Goal: Communication & Community: Answer question/provide support

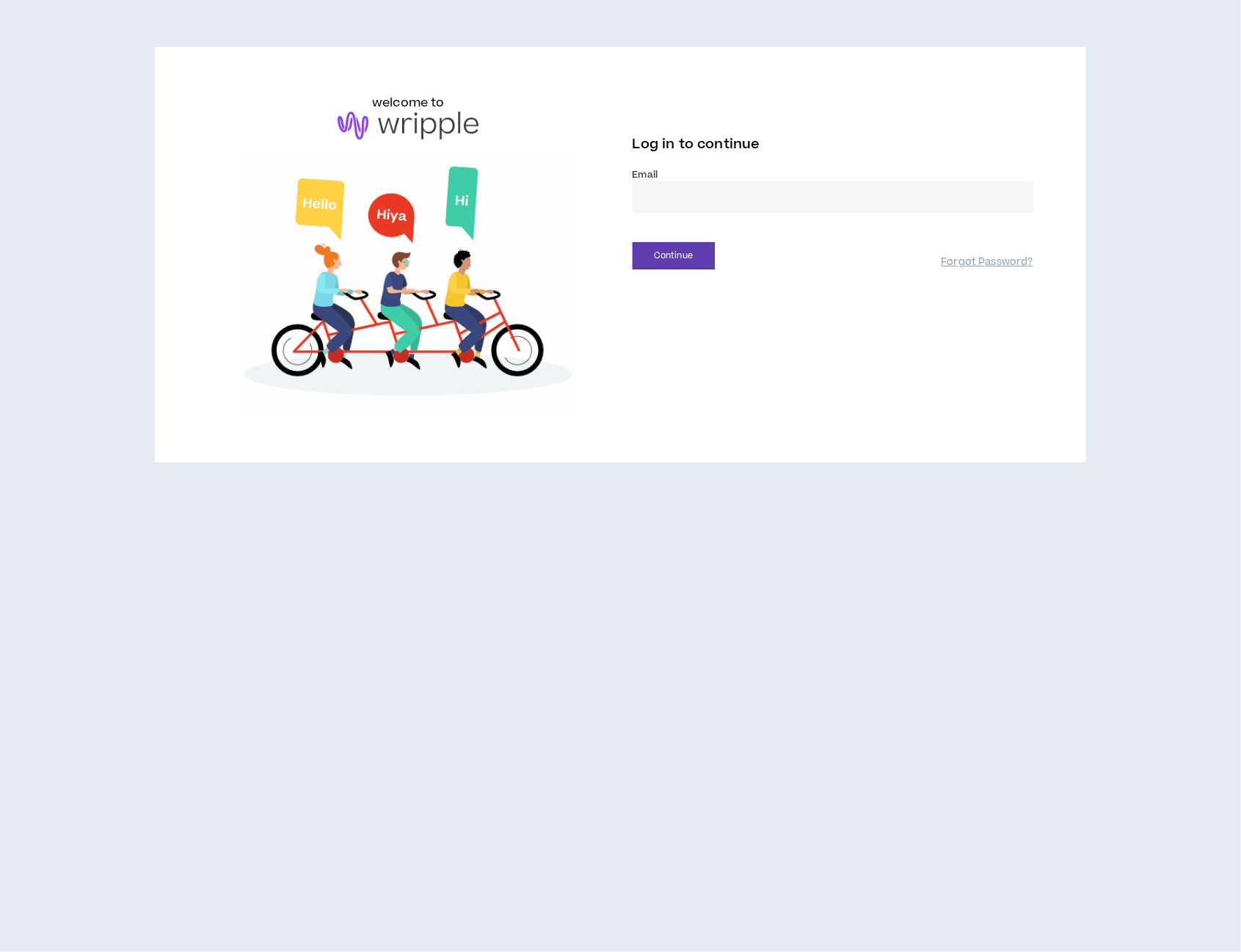
click at [690, 198] on input "email" at bounding box center [833, 197] width 401 height 32
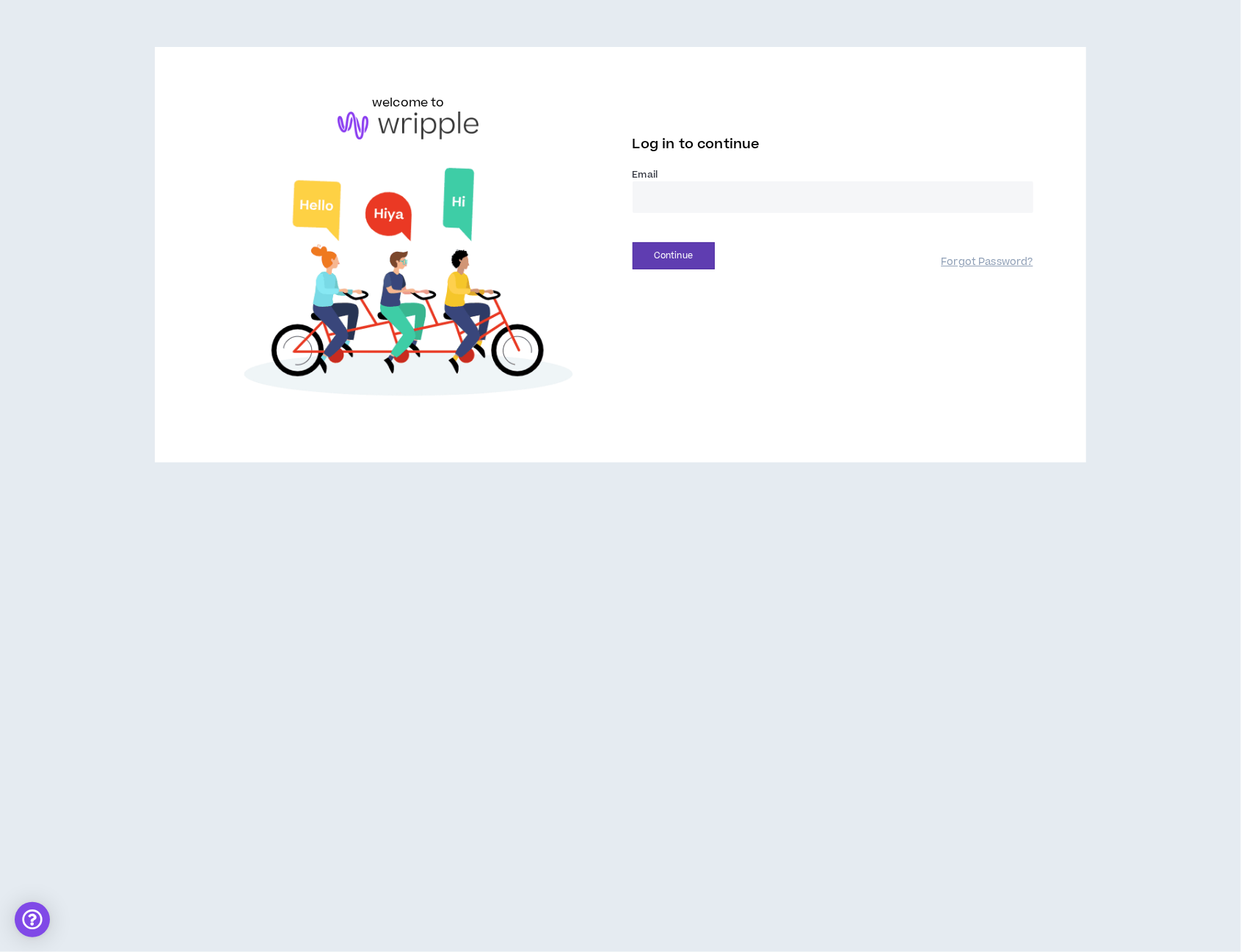
type input "**********"
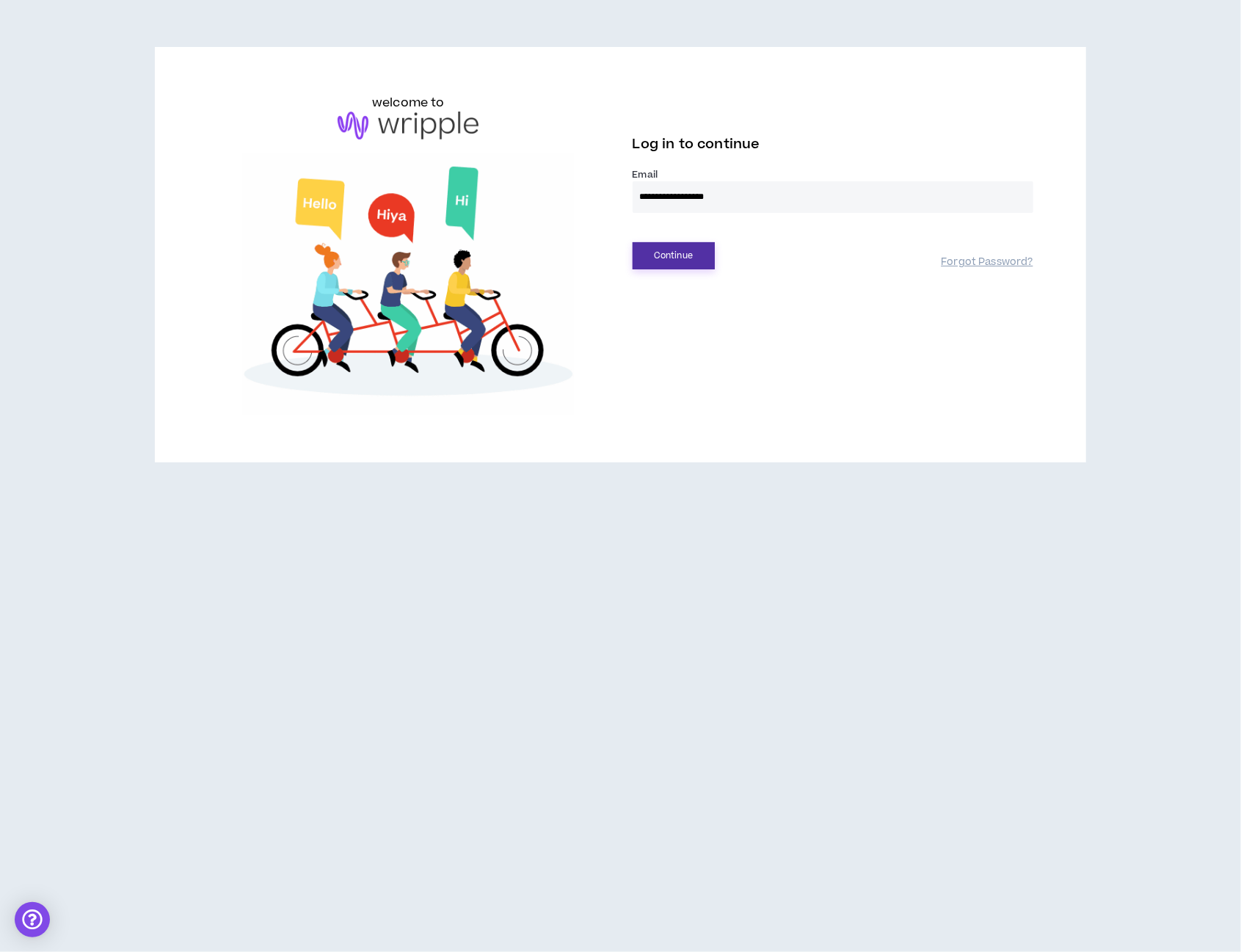
click at [691, 258] on button "Continue" at bounding box center [674, 255] width 83 height 27
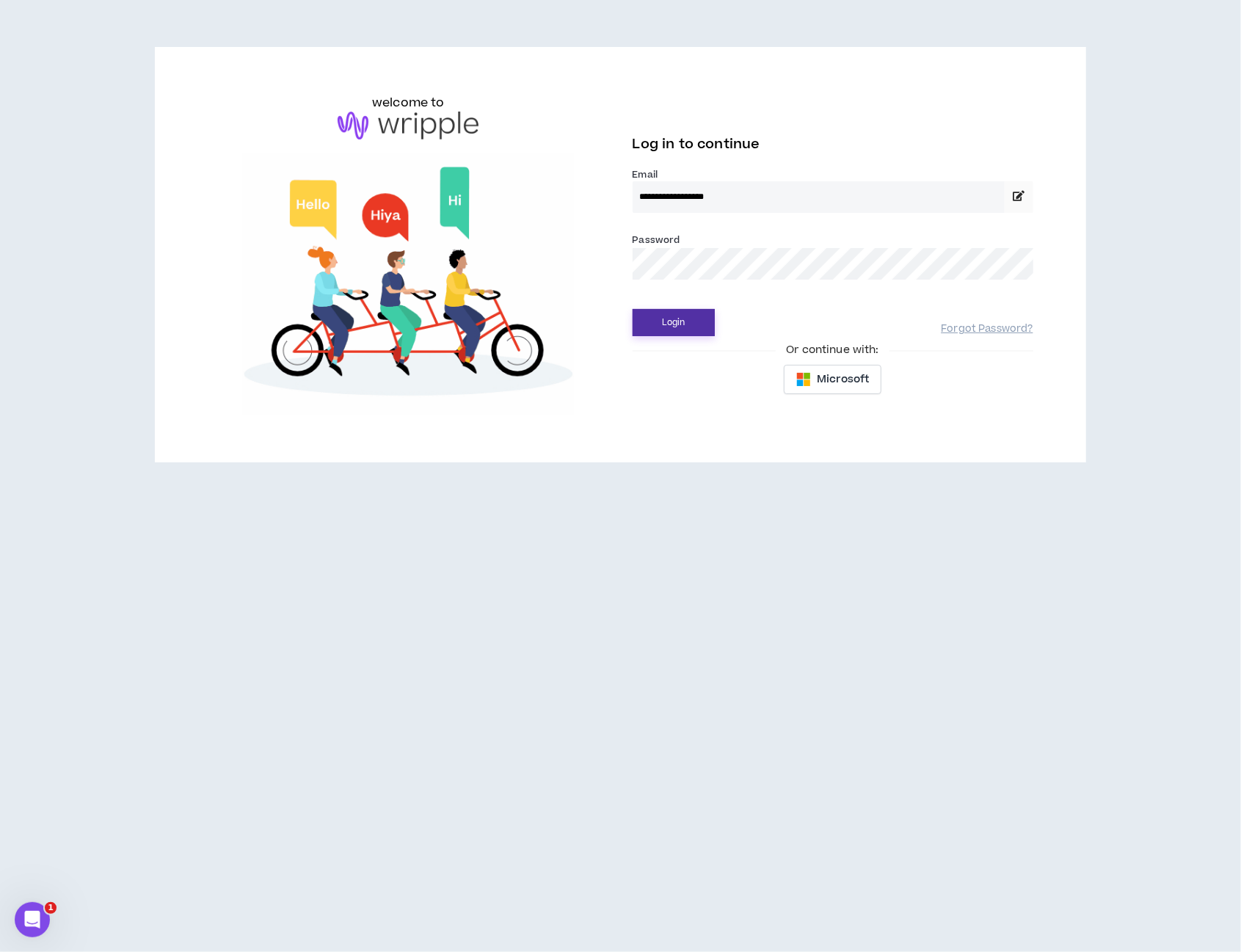
click at [688, 326] on button "Login" at bounding box center [674, 322] width 83 height 27
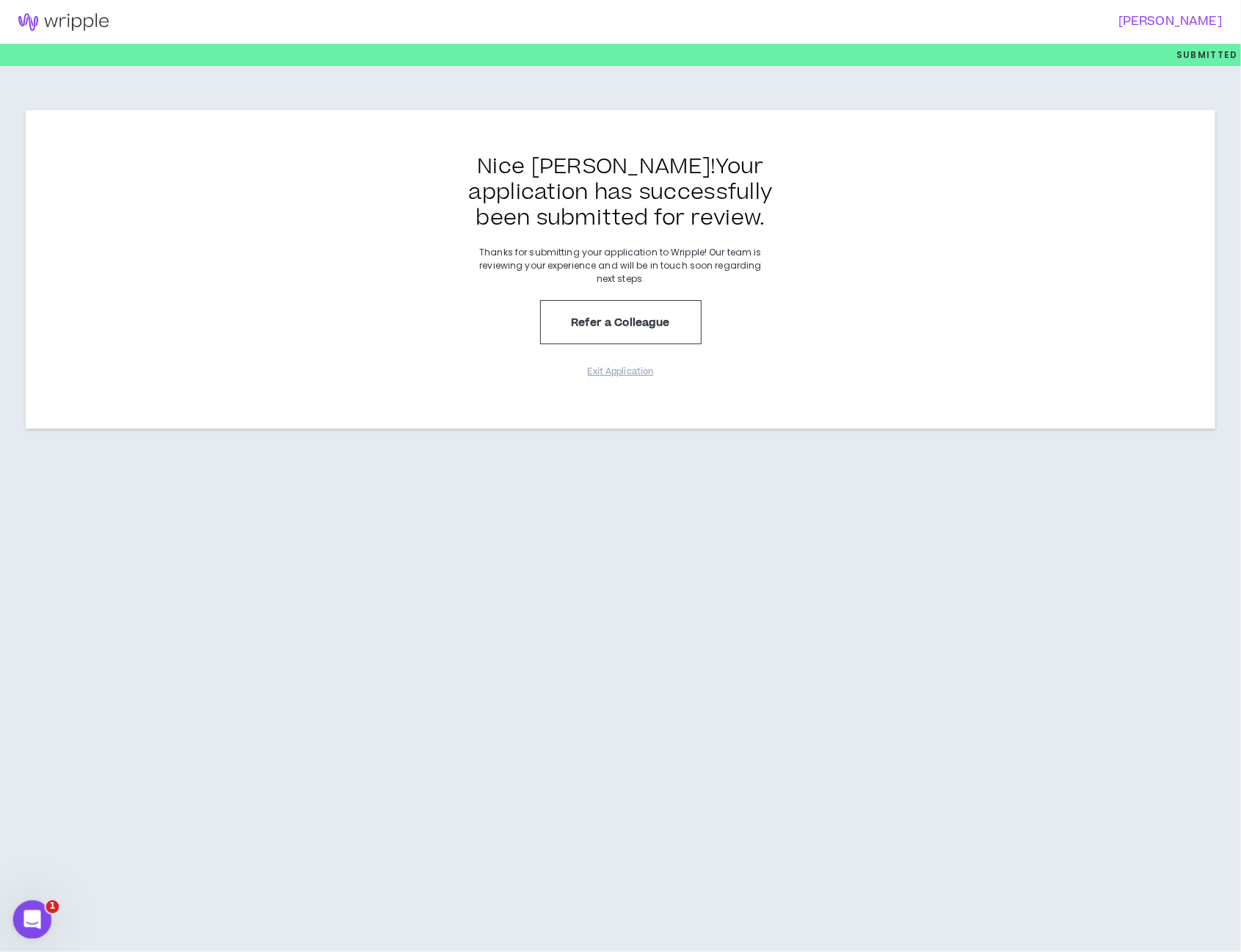
click at [32, 921] on icon "Open Intercom Messenger" at bounding box center [30, 917] width 24 height 24
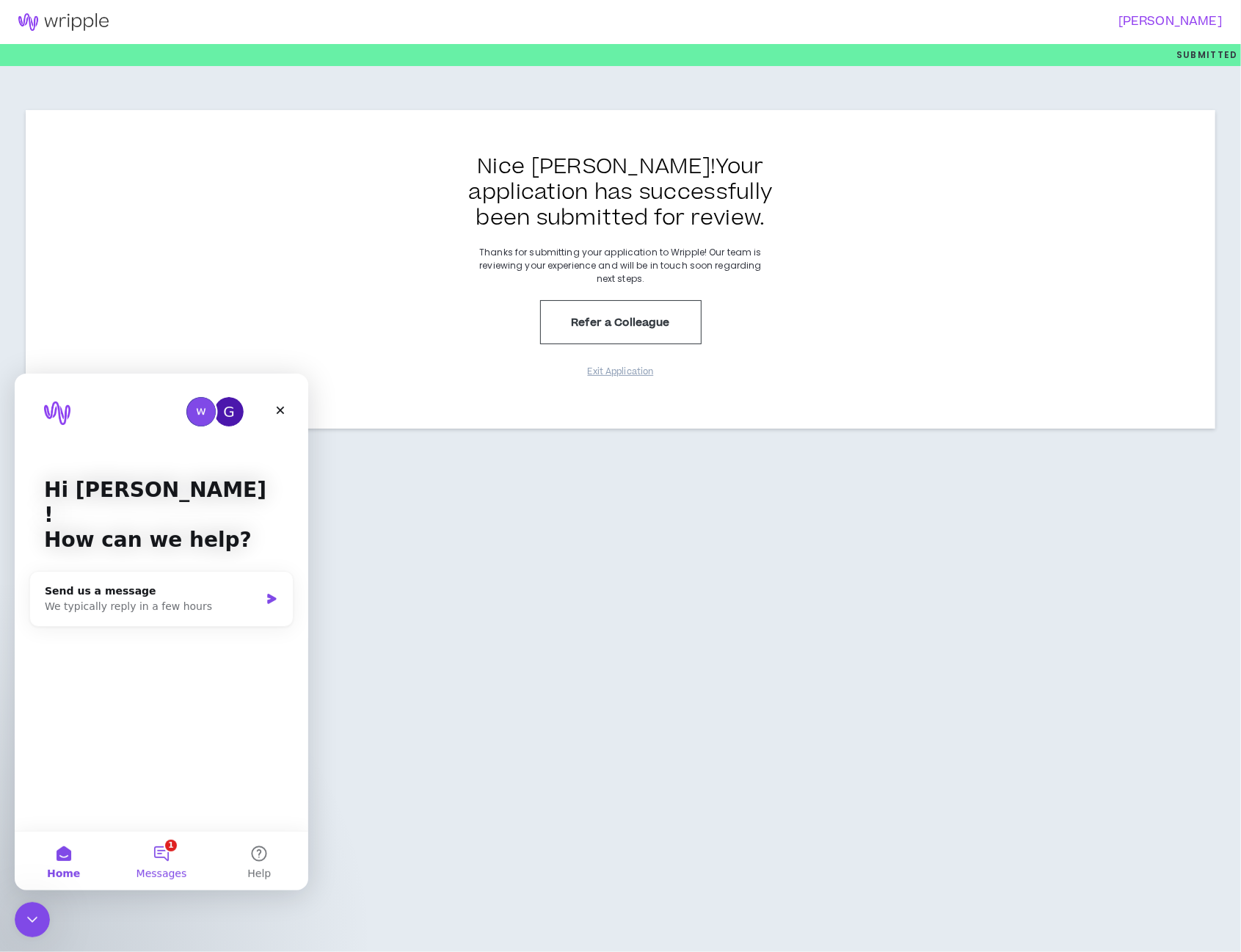
click at [169, 853] on button "1 Messages" at bounding box center [161, 860] width 98 height 59
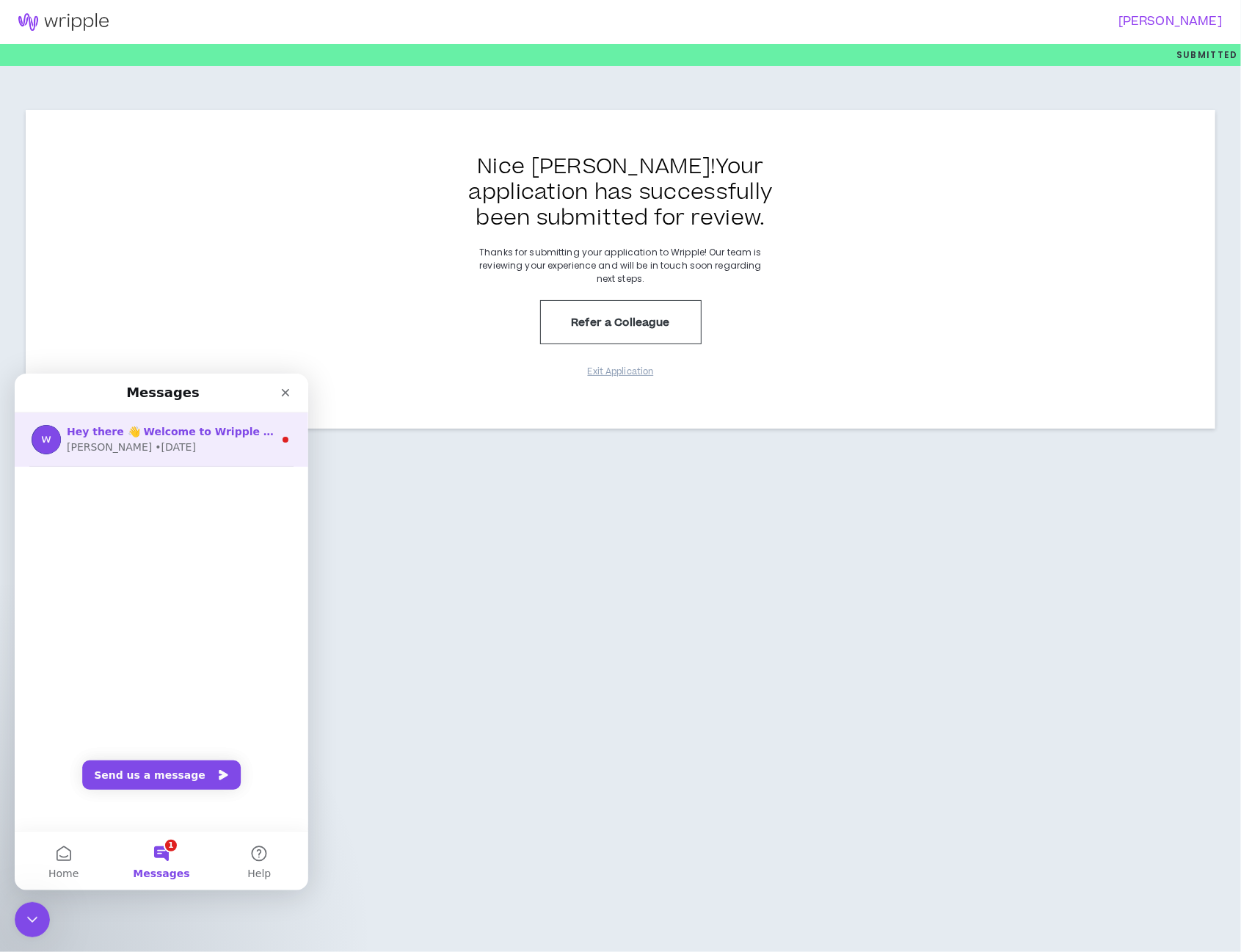
click at [188, 451] on div "[PERSON_NAME] • [DATE]" at bounding box center [171, 447] width 207 height 15
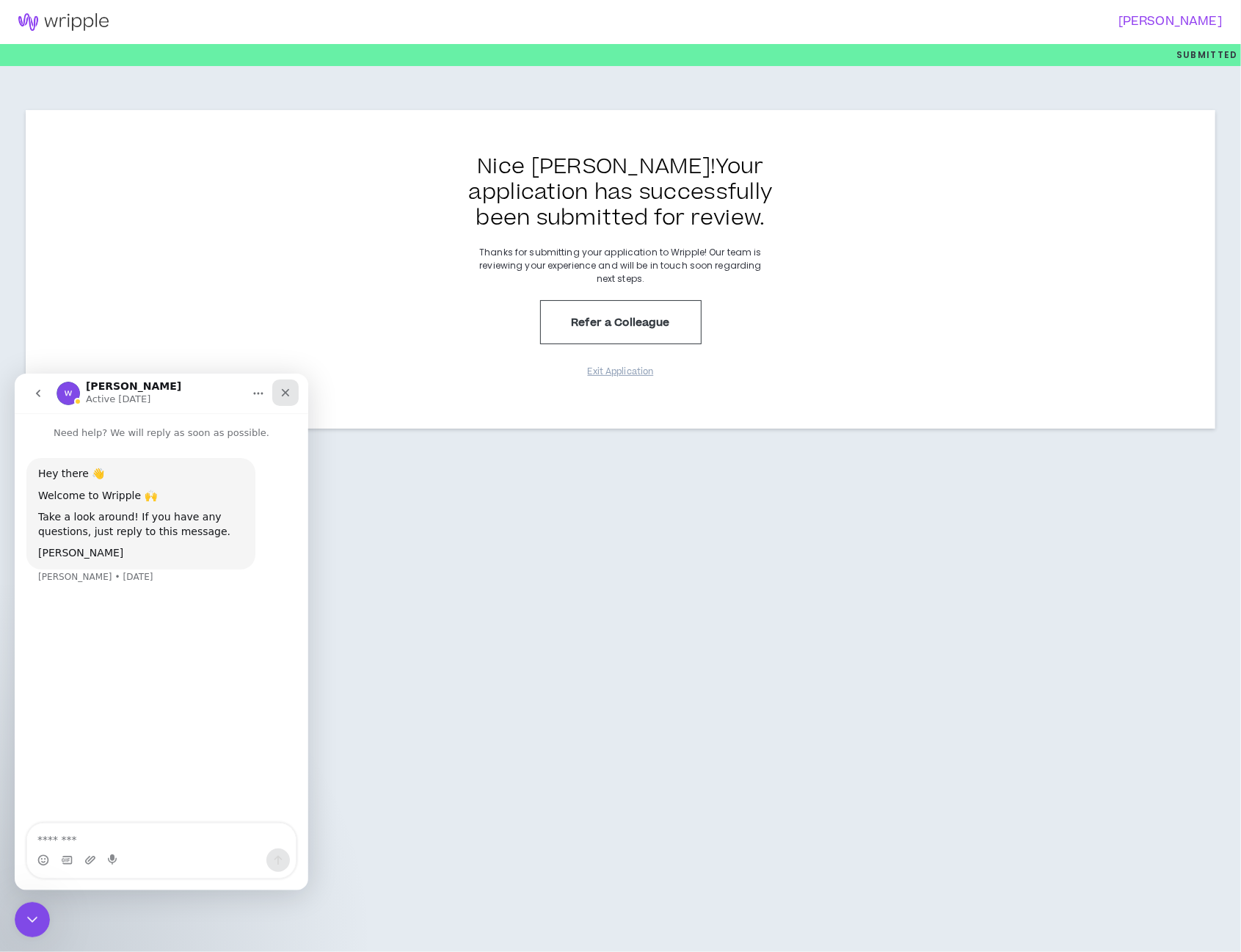
click at [286, 393] on icon "Close" at bounding box center [285, 391] width 12 height 12
